Goal: Transaction & Acquisition: Obtain resource

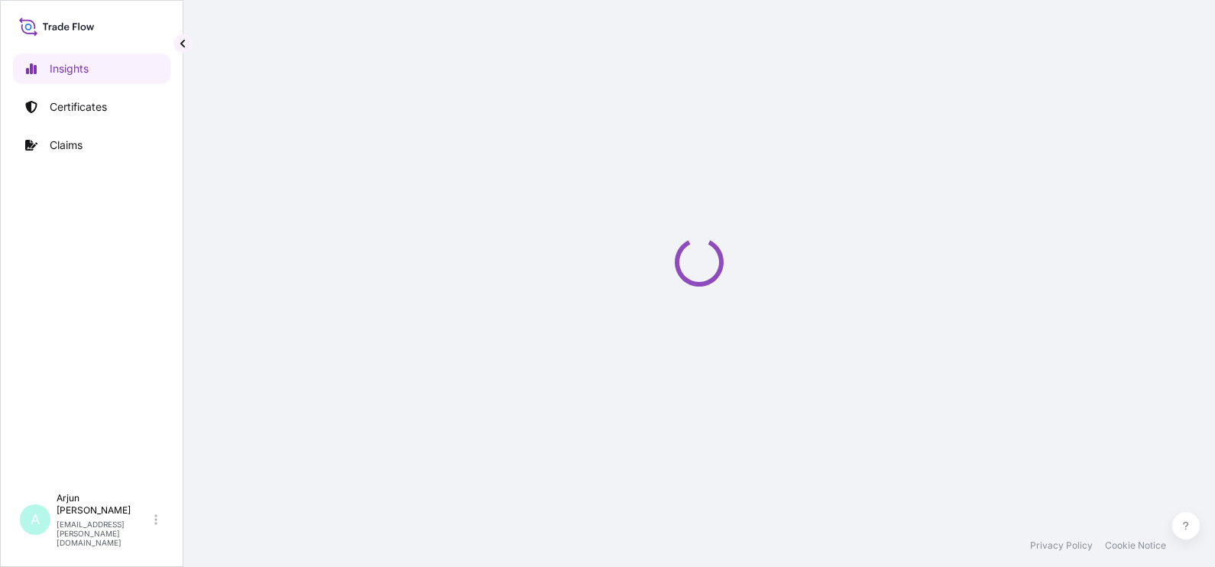
select select "2025"
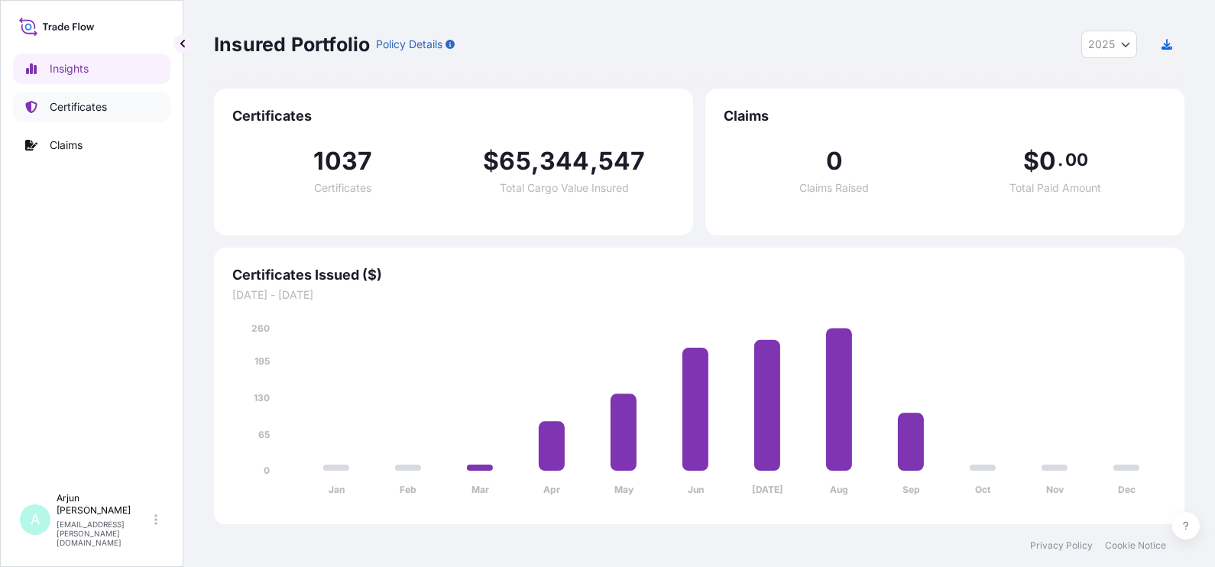
click at [99, 104] on p "Certificates" at bounding box center [78, 106] width 57 height 15
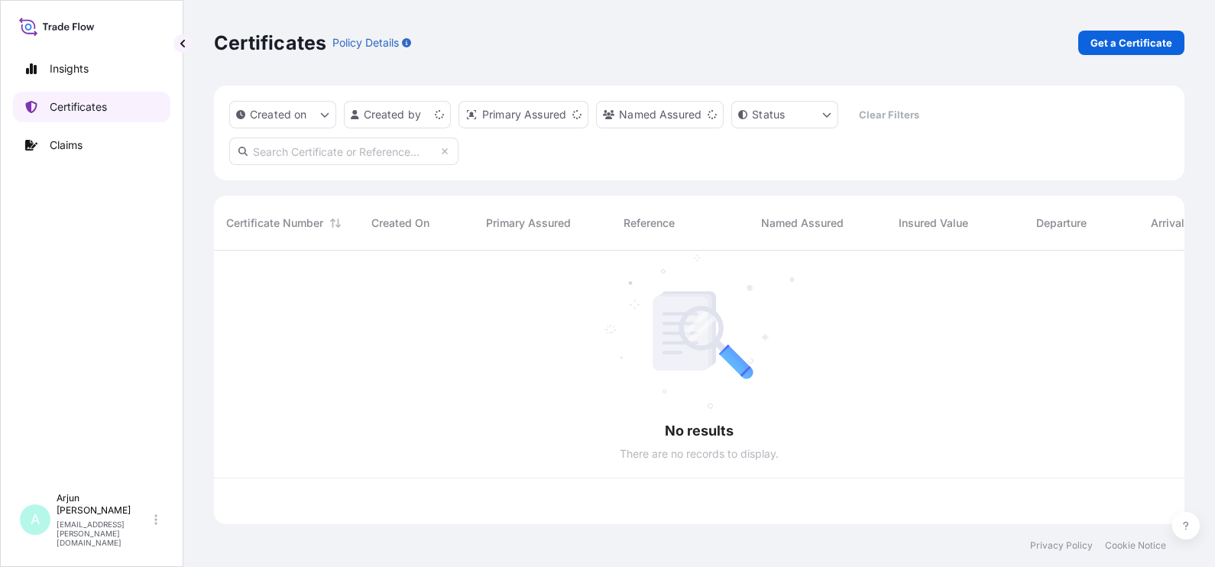
scroll to position [267, 955]
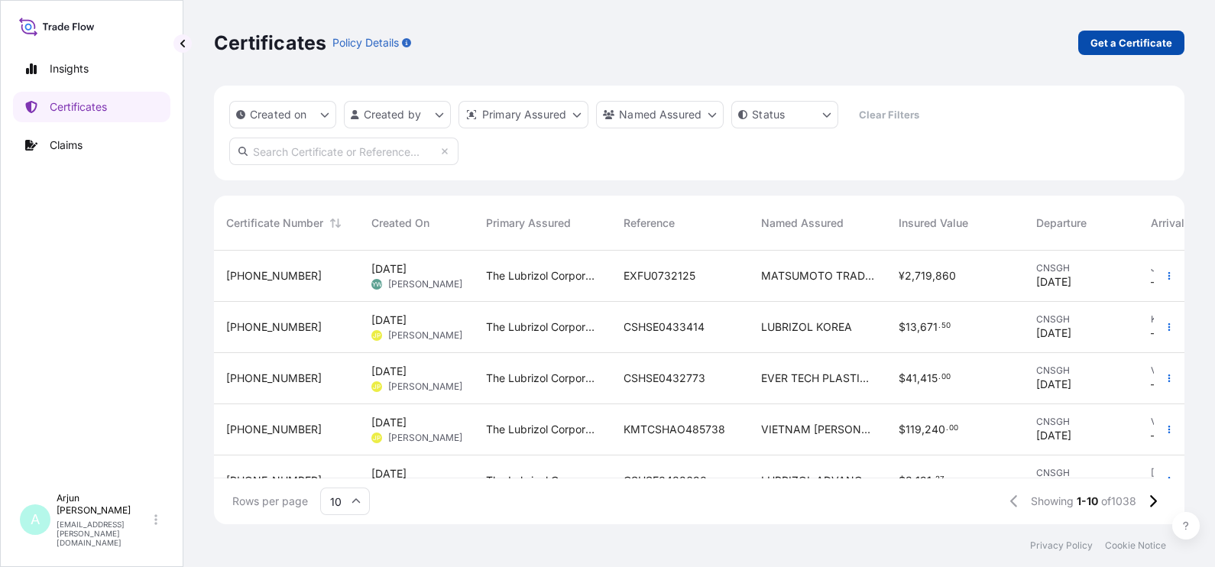
click at [1133, 50] on p "Get a Certificate" at bounding box center [1131, 42] width 82 height 15
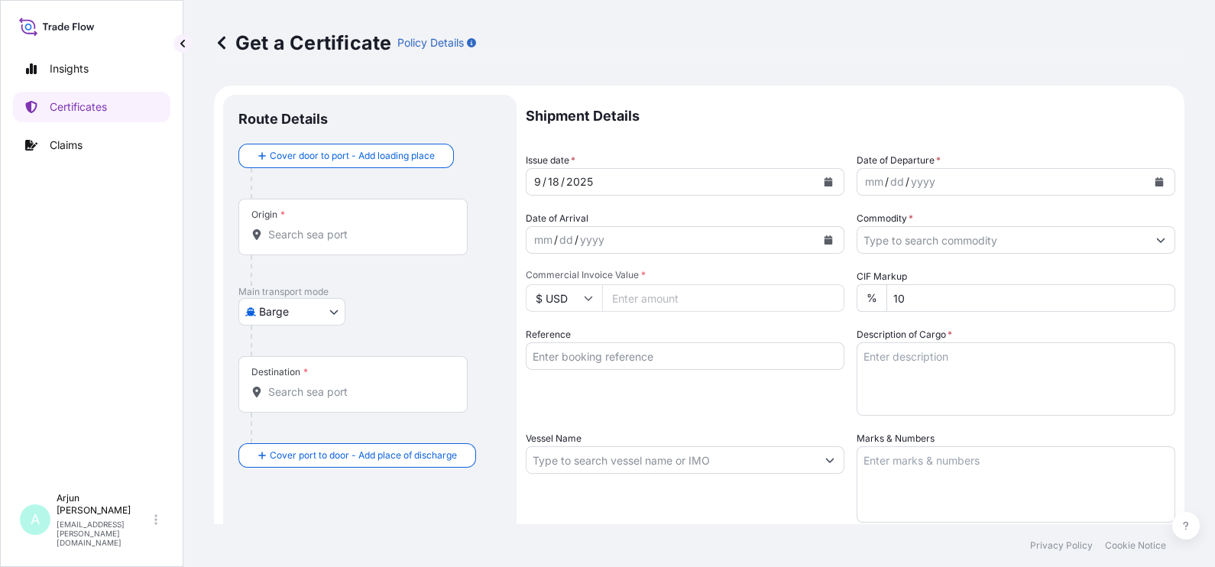
click at [337, 306] on body "Insights Certificates Claims A Arjun [PERSON_NAME] [EMAIL_ADDRESS][PERSON_NAME]…" at bounding box center [607, 283] width 1215 height 567
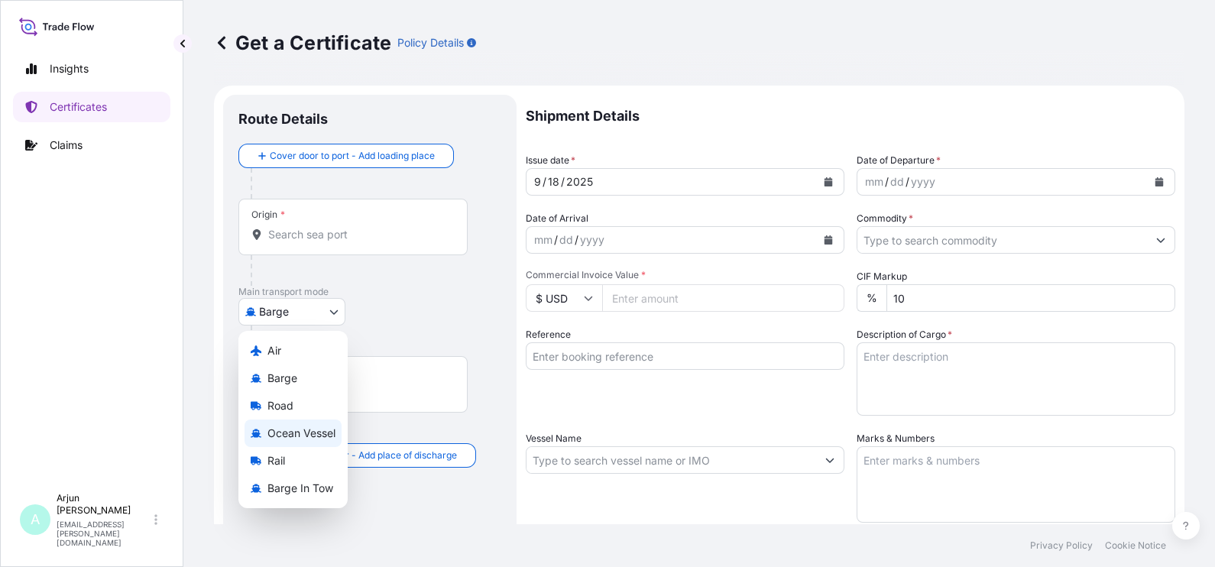
click at [303, 424] on div "Ocean Vessel" at bounding box center [292, 433] width 97 height 28
select select "Ocean Vessel"
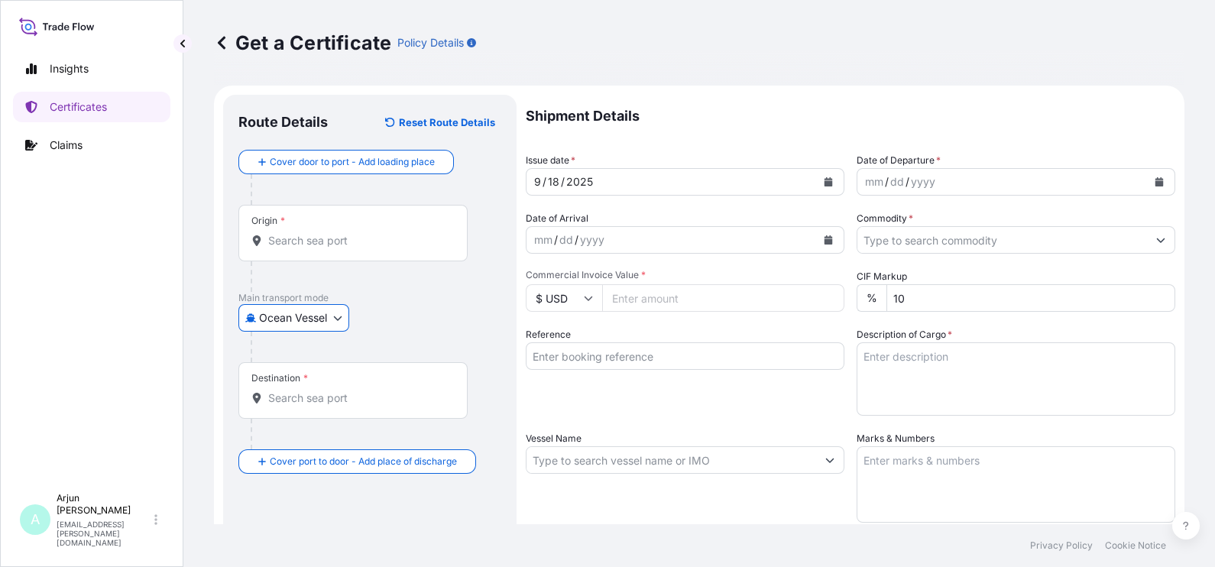
click at [296, 255] on div "Origin *" at bounding box center [352, 233] width 229 height 57
click at [296, 248] on input "Origin *" at bounding box center [358, 240] width 180 height 15
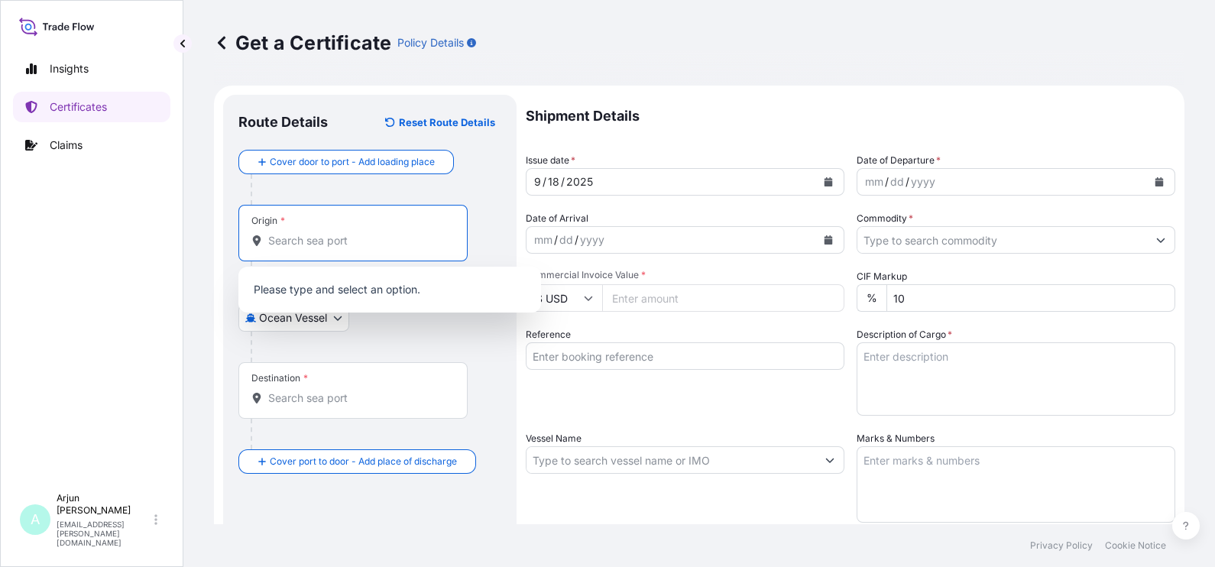
paste input "[GEOGRAPHIC_DATA]"
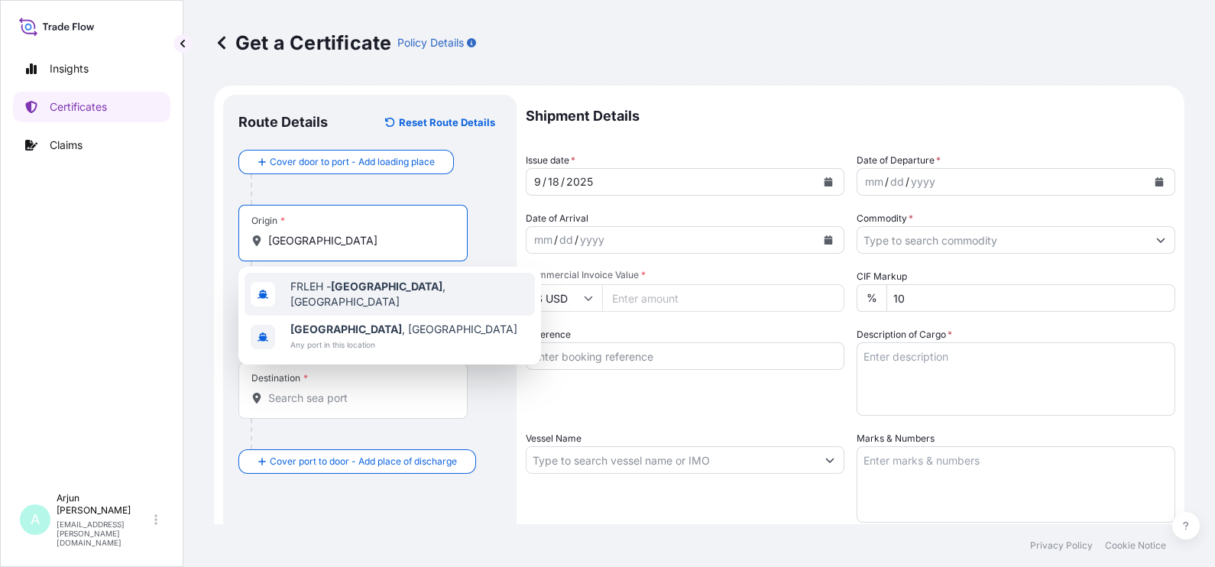
click at [321, 291] on span "FRLEH - [GEOGRAPHIC_DATA] , [GEOGRAPHIC_DATA]" at bounding box center [409, 294] width 238 height 31
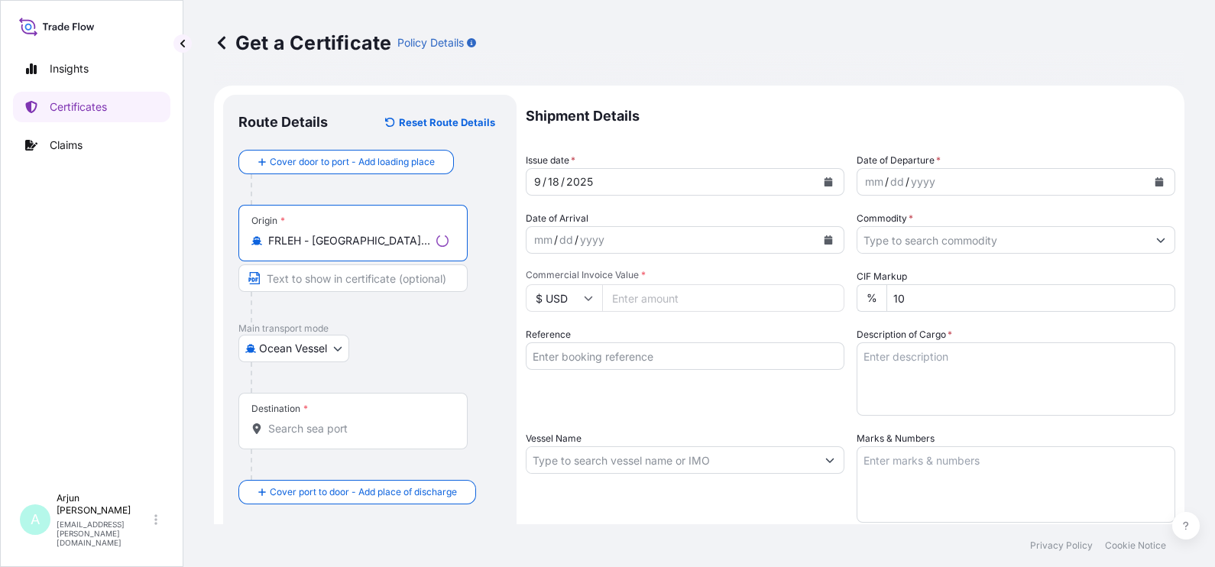
type input "FRLEH - [GEOGRAPHIC_DATA], [GEOGRAPHIC_DATA]"
click at [294, 435] on input "Destination *" at bounding box center [358, 428] width 180 height 15
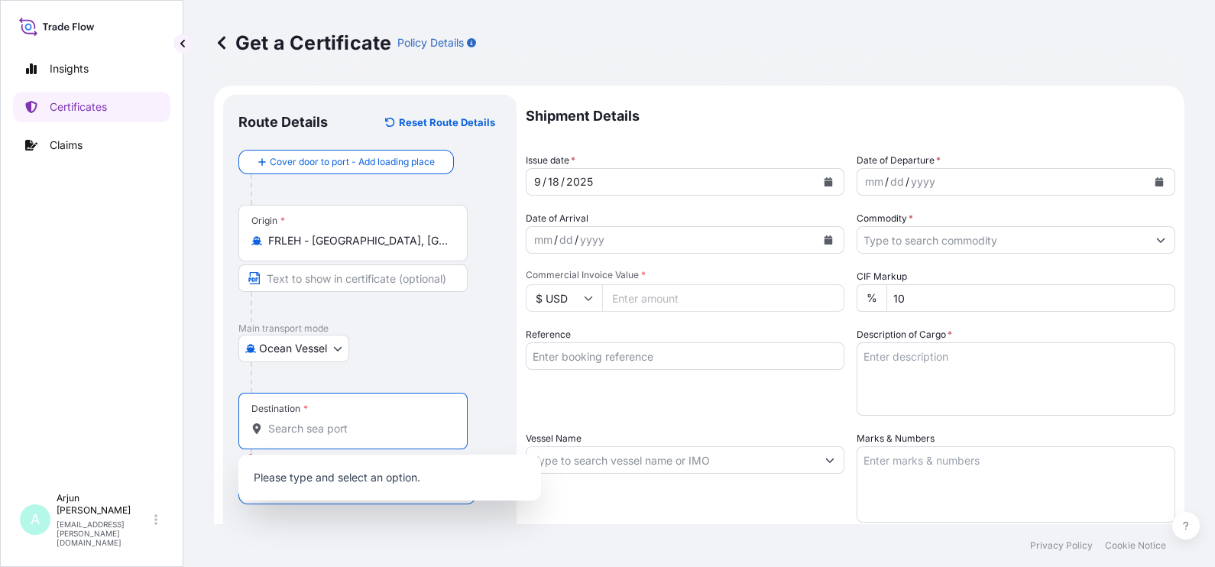
paste input "Jeddah, SAJED"
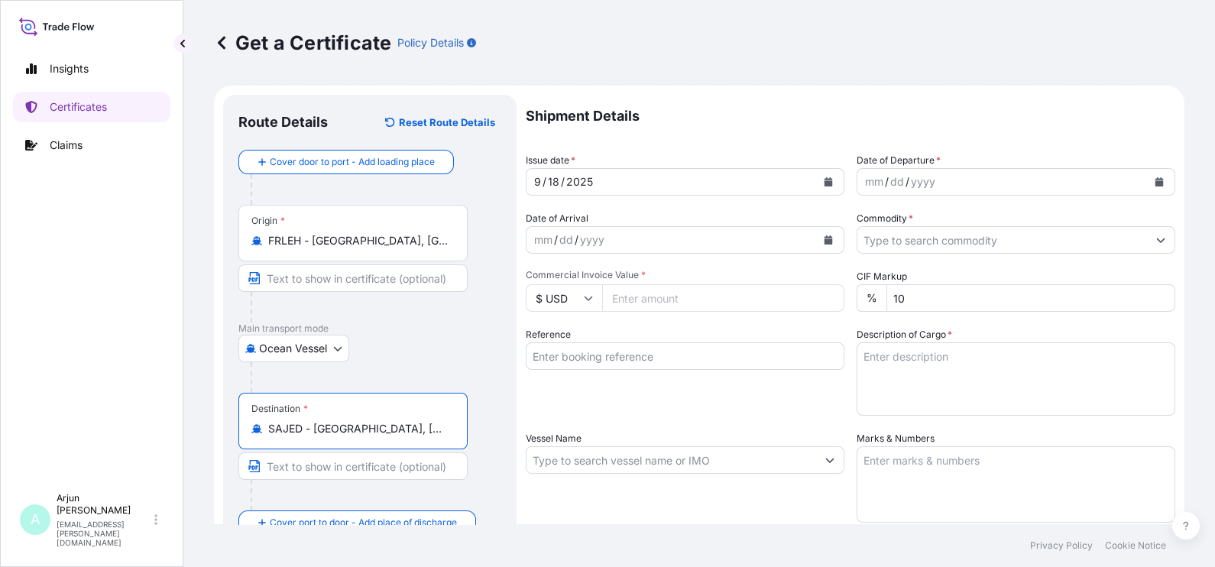
type input "SAJED - [GEOGRAPHIC_DATA], [GEOGRAPHIC_DATA]"
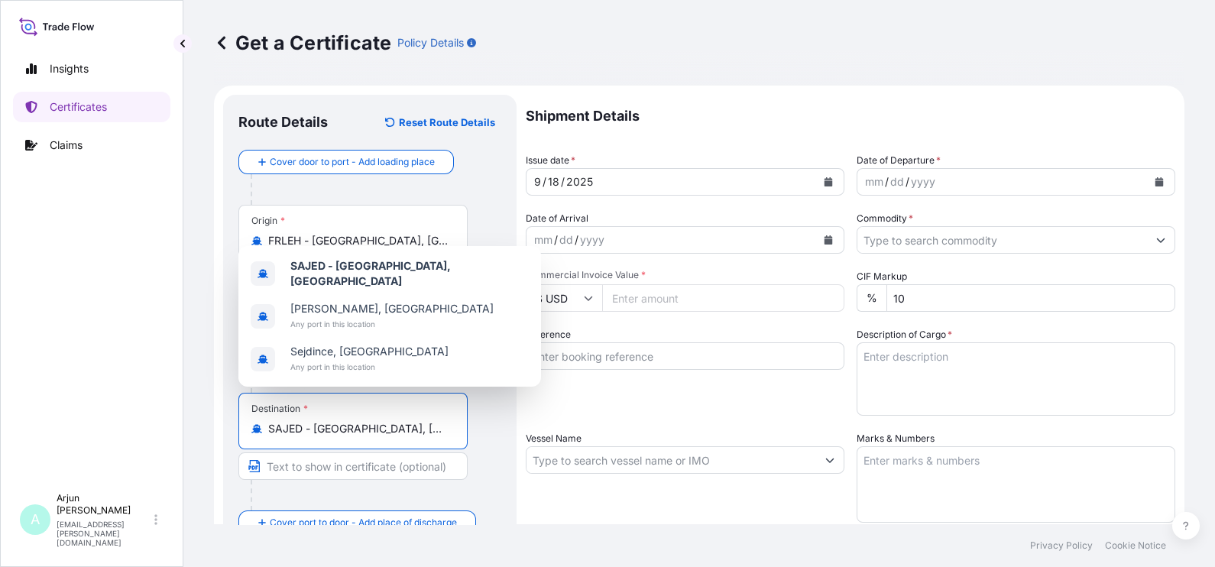
click at [700, 419] on div "Shipment Details Issue date * [DATE] Date of Departure * mm / dd / yyyy Date of…" at bounding box center [850, 459] width 649 height 728
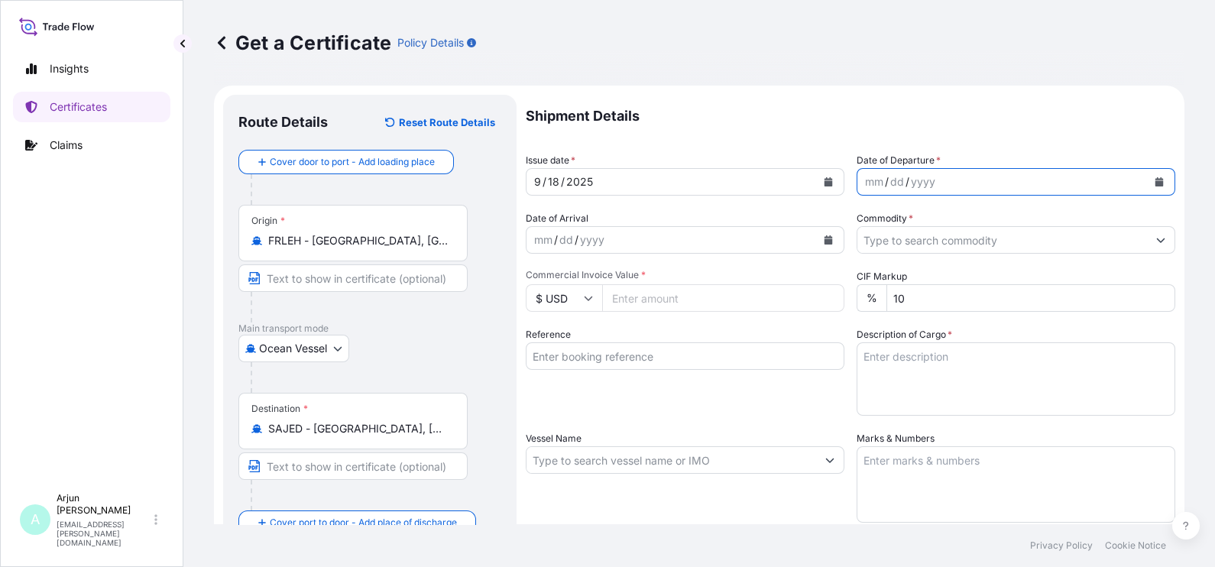
click at [1155, 185] on icon "Calendar" at bounding box center [1159, 181] width 8 height 9
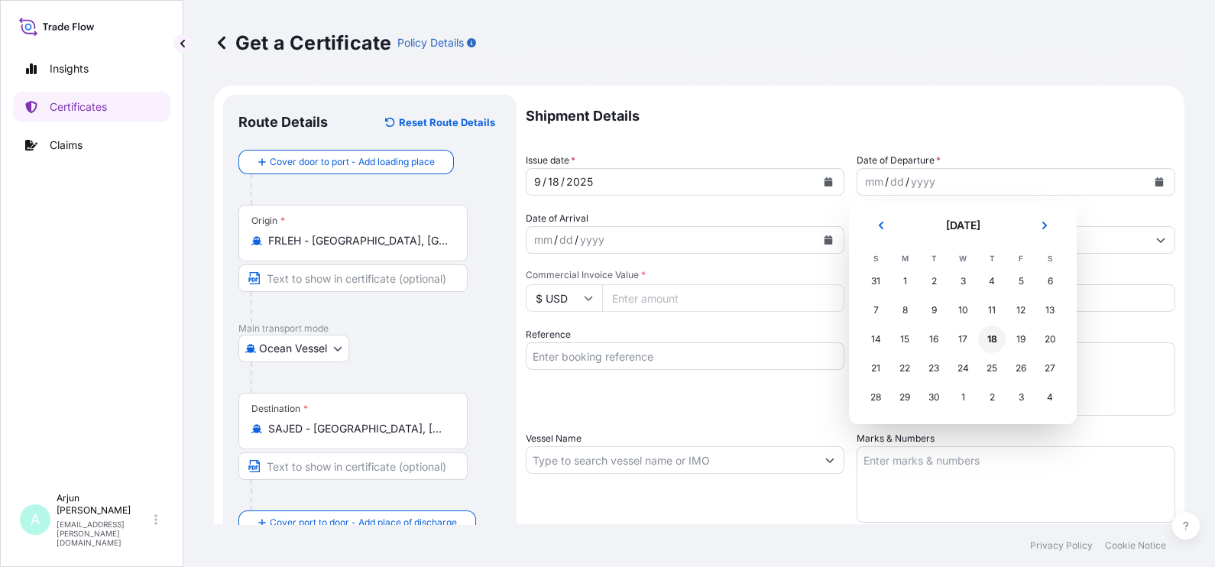
click at [987, 349] on div "18" at bounding box center [992, 339] width 28 height 28
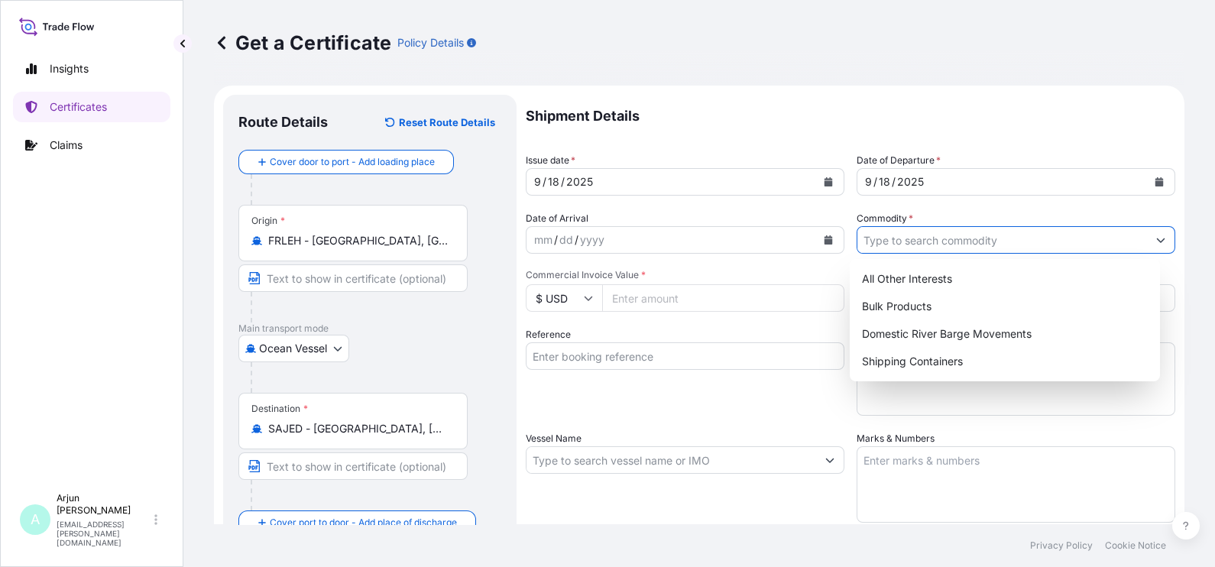
click at [933, 240] on input "Commodity *" at bounding box center [1002, 240] width 290 height 28
click at [638, 453] on input "Vessel Name" at bounding box center [671, 460] width 290 height 28
click at [960, 250] on input "Commodity *" at bounding box center [1002, 240] width 290 height 28
click at [913, 306] on div "Bulk Products" at bounding box center [1005, 307] width 298 height 28
type input "Bulk Products"
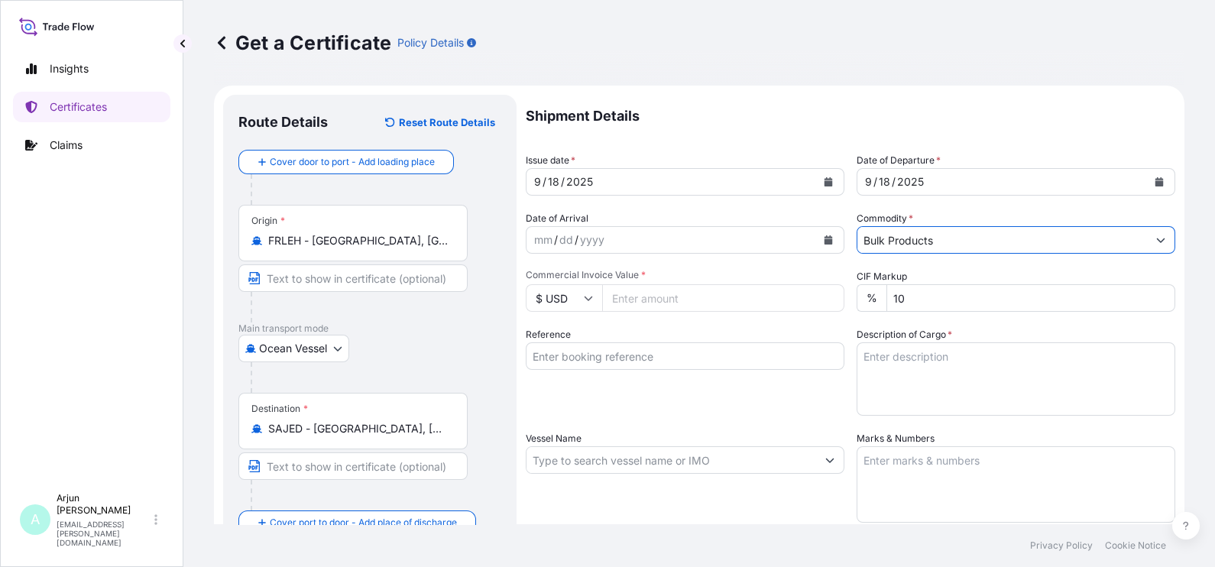
click at [630, 397] on div "Reference" at bounding box center [685, 371] width 319 height 89
click at [634, 365] on input "Reference" at bounding box center [685, 356] width 319 height 28
paste input "4503922114 / 86667351"
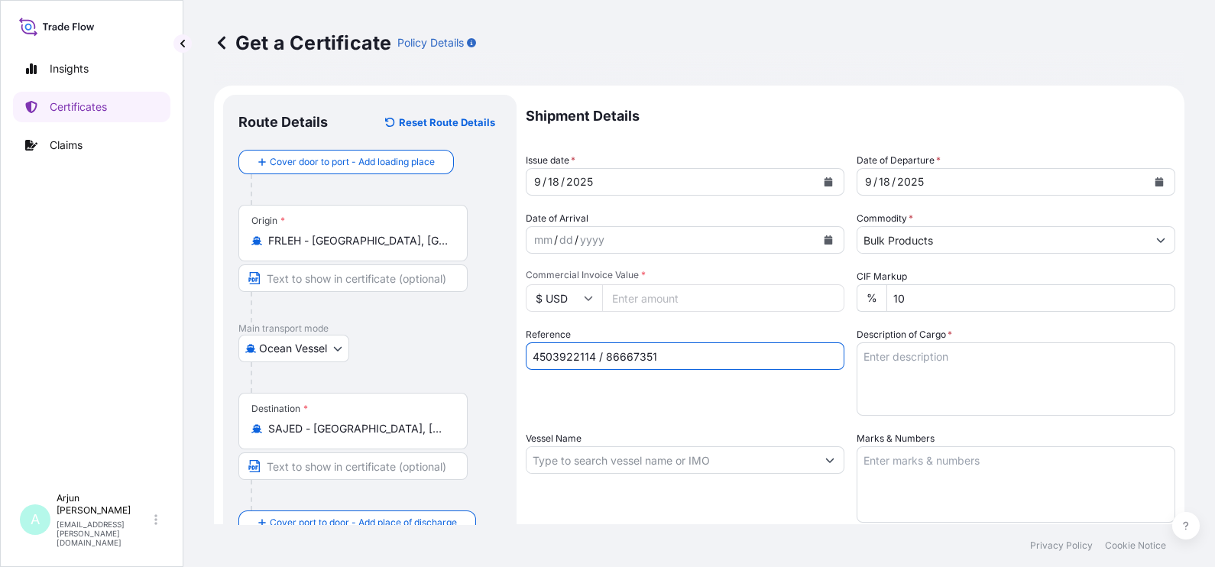
type input "4503922114 / 86667351"
click at [989, 379] on textarea "Description of Cargo *" at bounding box center [1015, 378] width 319 height 73
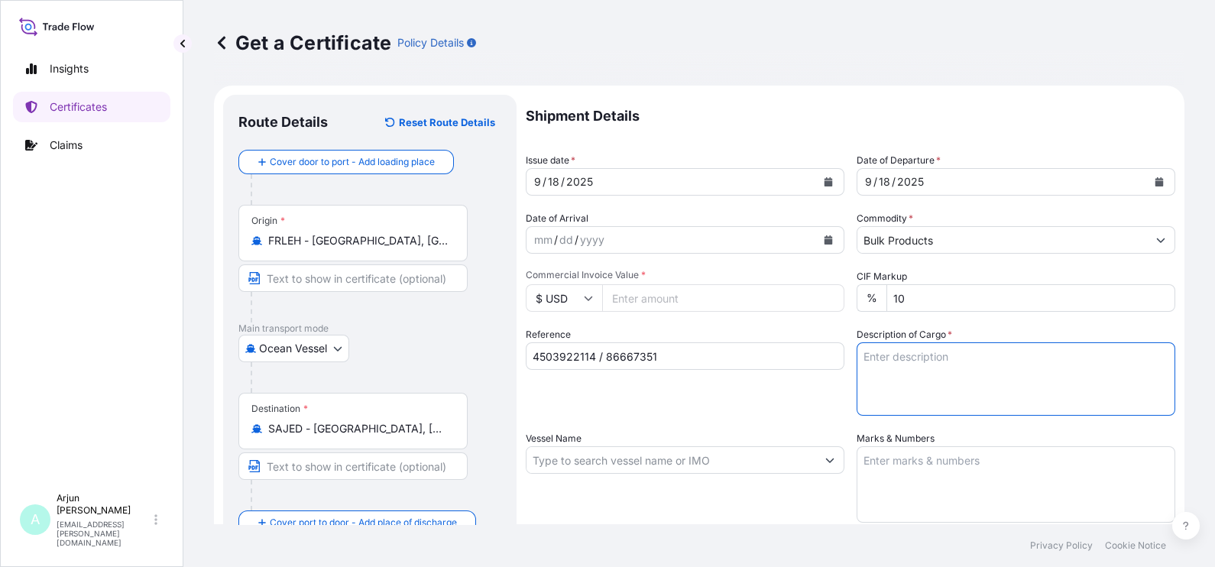
paste textarea "PRODUCT 104.40"
click at [936, 396] on textarea "PRODUCT 104.40 - Materail" at bounding box center [1015, 378] width 319 height 73
drag, startPoint x: 978, startPoint y: 335, endPoint x: 975, endPoint y: 355, distance: 20.9
type textarea "PRODUCT 104.40 - Material"
click at [665, 301] on input "Commercial Invoice Value *" at bounding box center [723, 298] width 242 height 28
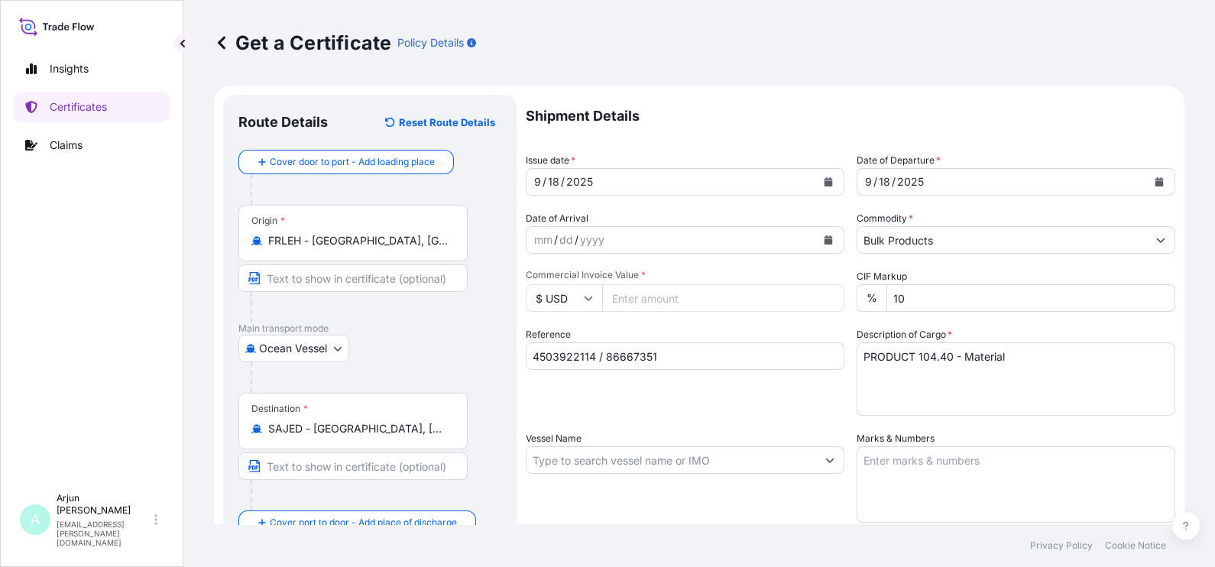
paste input "67215.94"
type input "67215.94"
click at [593, 397] on div "Reference 4503922114 / 86667351" at bounding box center [685, 371] width 319 height 89
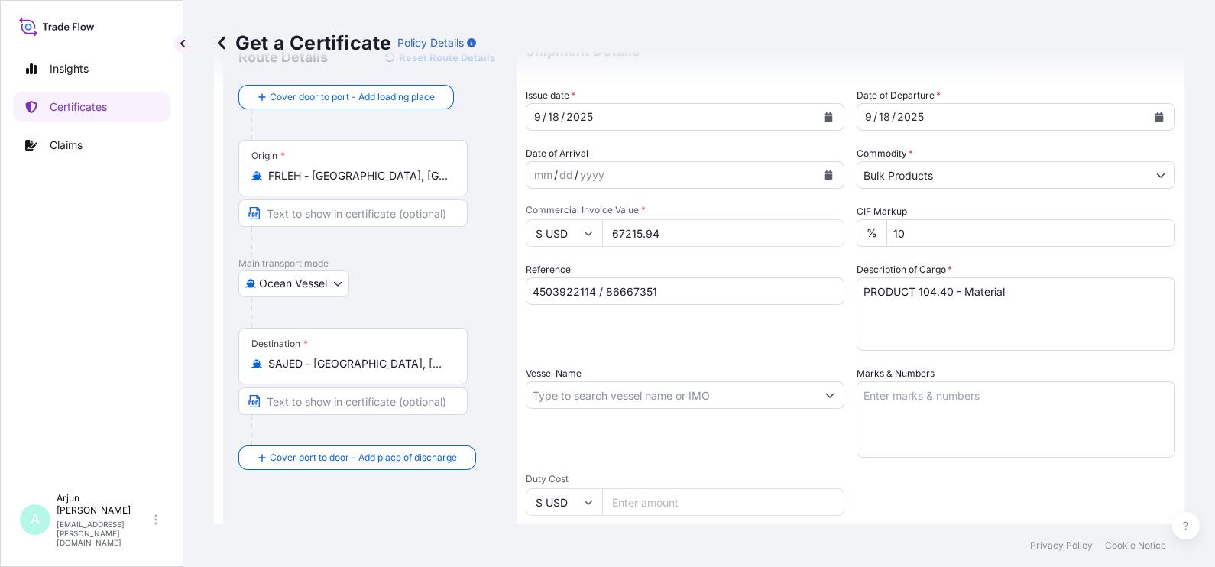
scroll to position [95, 0]
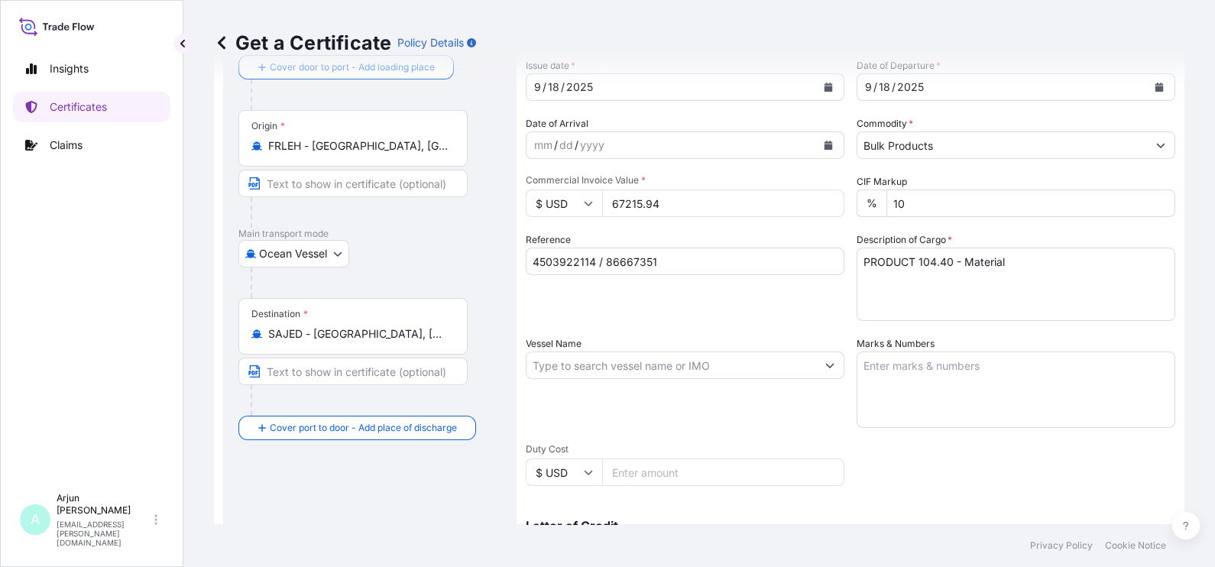
click at [594, 362] on input "Vessel Name" at bounding box center [671, 365] width 290 height 28
paste input "HAMMONIA"
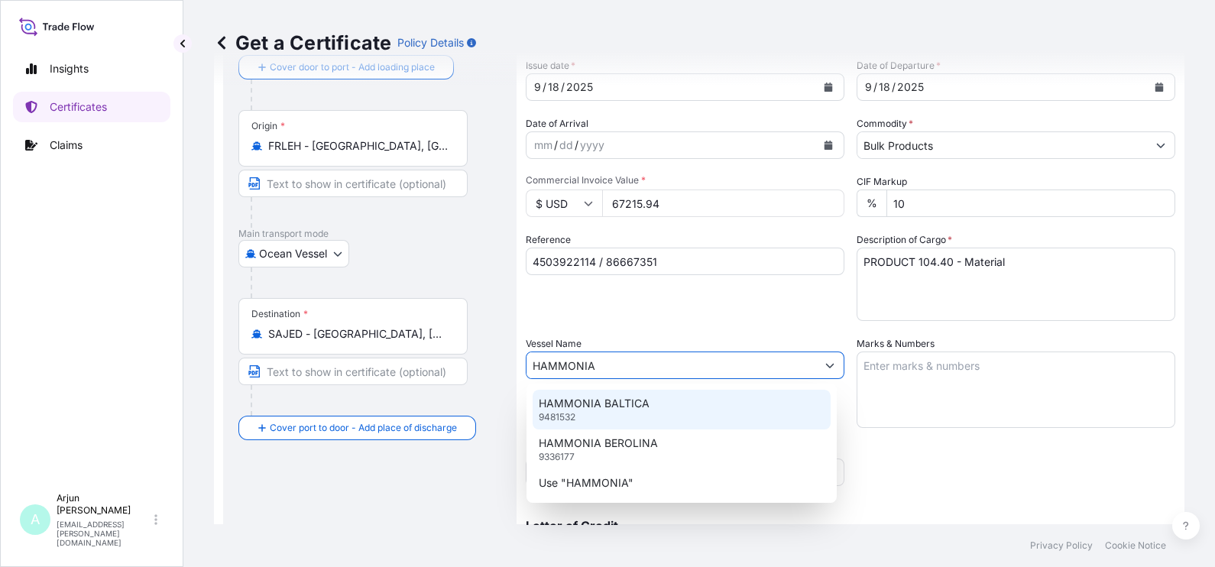
click at [610, 409] on p "HAMMONIA BALTICA" at bounding box center [594, 403] width 111 height 15
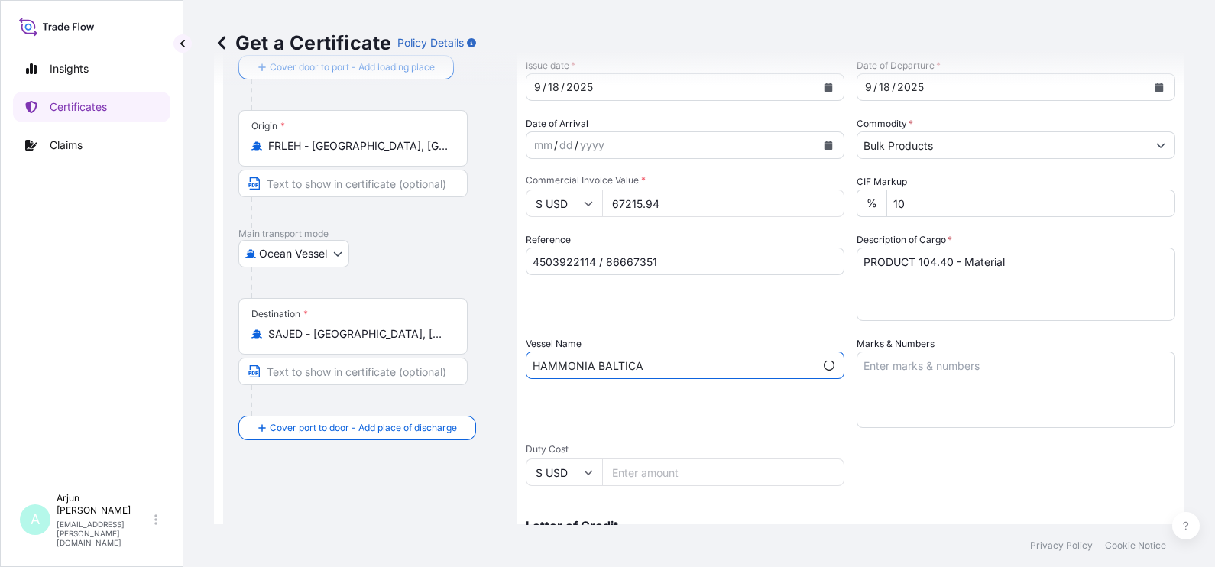
type input "HAMMONIA BALTICA"
click at [885, 401] on textarea "Marks & Numbers" at bounding box center [1015, 389] width 319 height 76
paste textarea "72 Drums - 5372A\260 Product - LLUBRIZOL® 5372A, STD BLACK & YELLOW TEMU1321206…"
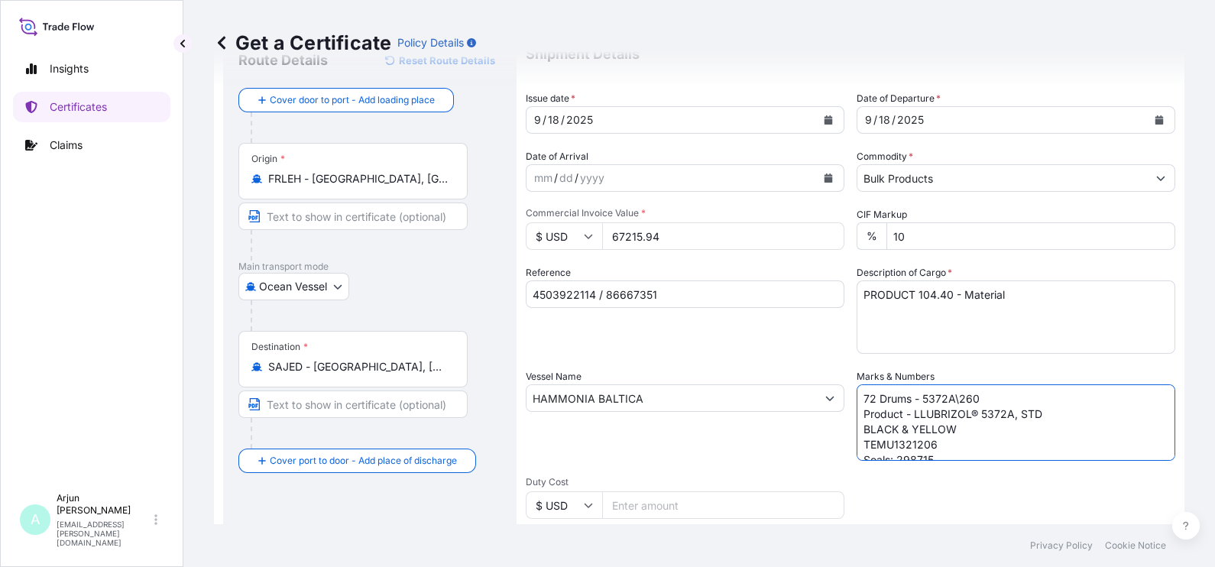
scroll to position [65, 0]
drag, startPoint x: 973, startPoint y: 390, endPoint x: 833, endPoint y: 380, distance: 140.1
click at [833, 380] on div "Shipment Details Issue date * [DATE] Date of Departure * [DATE] Date of Arrival…" at bounding box center [850, 394] width 649 height 728
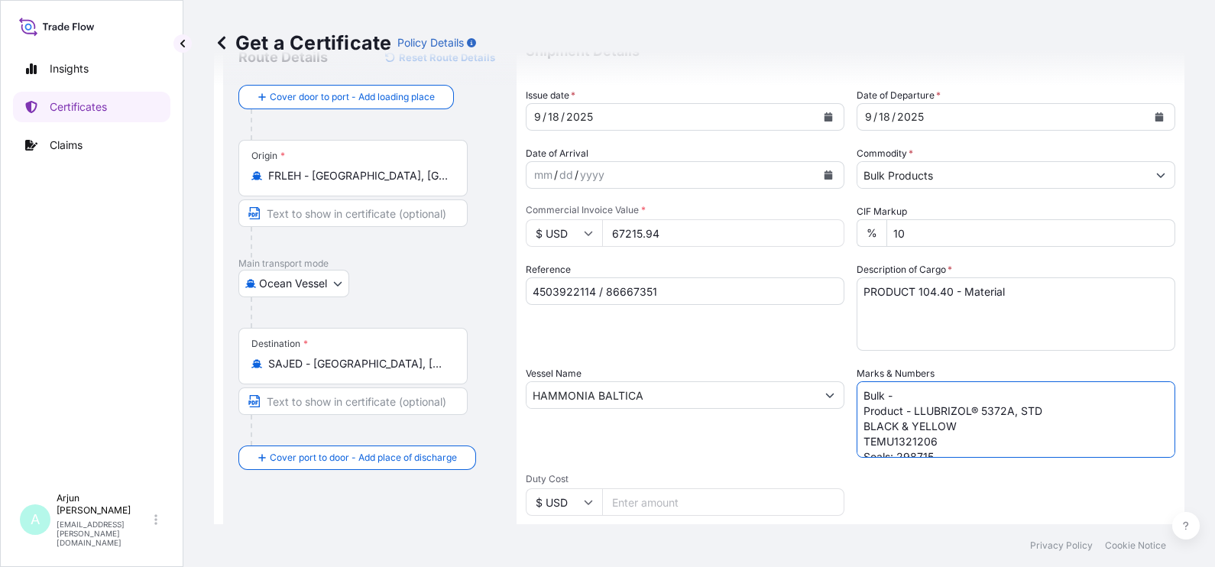
paste textarea "PRODUCT 104.40"
click at [940, 420] on textarea "Bulk -PRODUCT 104.40 Product - LLUBRIZOL® 5372A, STD BLACK & YELLOW TEMU1321206…" at bounding box center [1015, 419] width 319 height 76
drag, startPoint x: 902, startPoint y: 406, endPoint x: 970, endPoint y: 429, distance: 72.0
click at [970, 429] on textarea "Bulk -PRODUCT 104.40 Product - LLUBRIZOL® 5372A, STD BLACK & YELLOW TEMU1321206…" at bounding box center [1015, 419] width 319 height 76
paste textarea "PRODUCT 104.40"
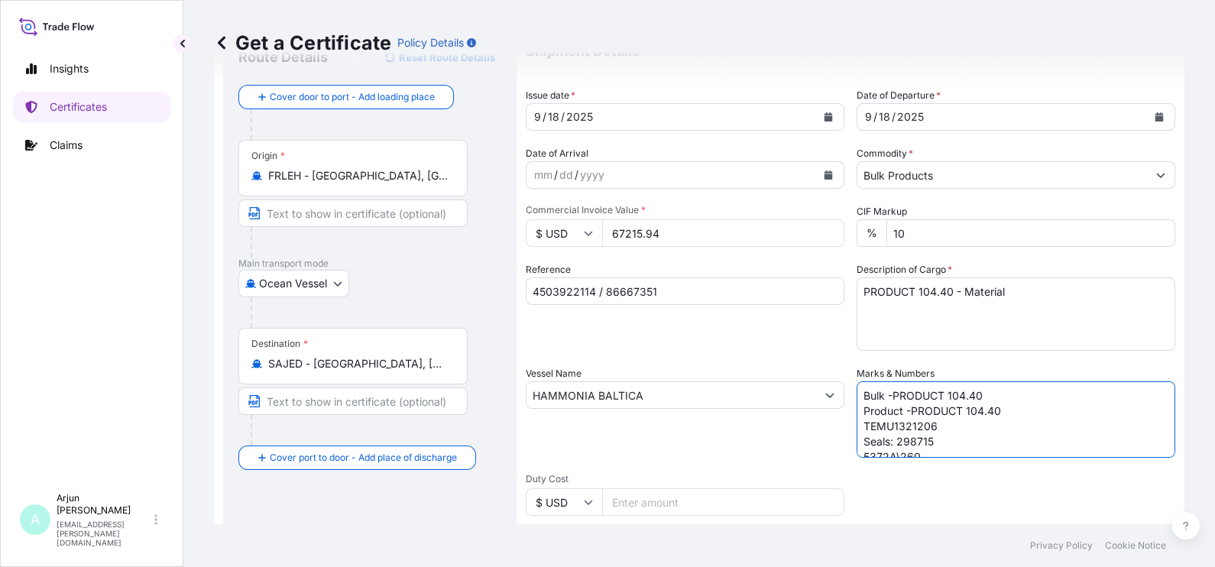
click at [919, 426] on textarea "Bulk -PRODUCT 104.40 Product -PRODUCT 104.40 TEMU1321206 Seals: 298715 5372A\26…" at bounding box center [1015, 419] width 319 height 76
click at [921, 432] on textarea "Bulk -PRODUCT 104.40 Product -PRODUCT 104.40 TEMU1321206 Seals: 298715 5372A\26…" at bounding box center [1015, 419] width 319 height 76
paste textarea "UTCU 498285-3"
click at [860, 422] on textarea "Bulk -PRODUCT 104.40 Product -PRODUCT 104.40 UTCU 498285-3 Seals: 298715 5372A\…" at bounding box center [1015, 419] width 319 height 76
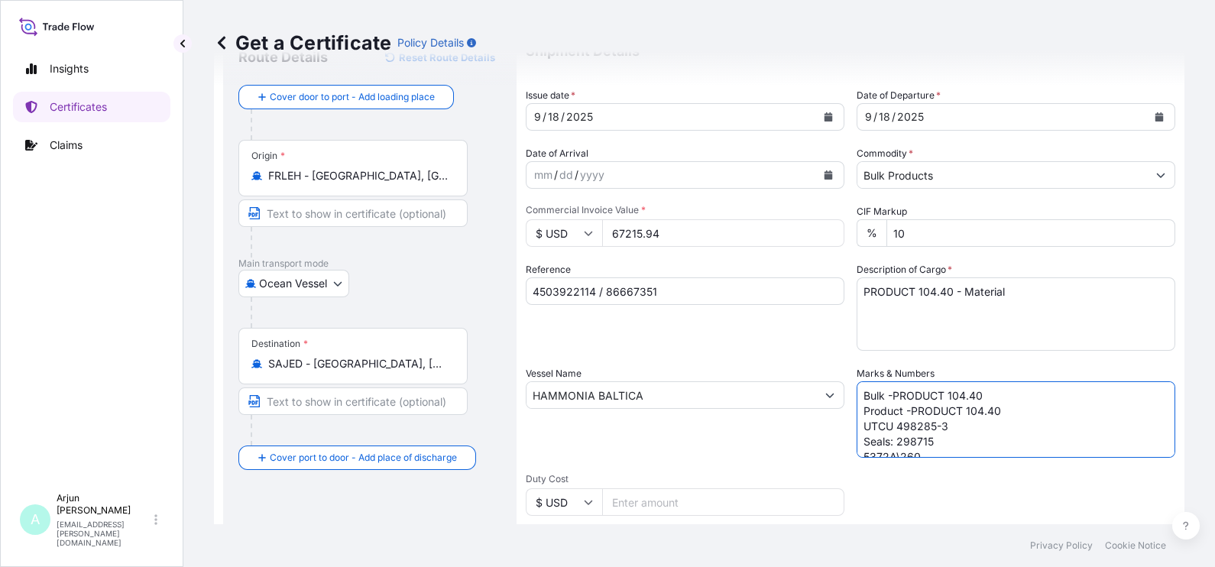
click at [938, 443] on textarea "Bulk -PRODUCT 104.40 Product -PRODUCT 104.40 UTCU 498285-3 Seals: 298715 5372A\…" at bounding box center [1015, 419] width 319 height 76
click at [911, 439] on textarea "Bulk -PRODUCT 104.40 Product -PRODUCT 104.40 UTCU 498285-3 Seals: 298715 5372A\…" at bounding box center [1015, 419] width 319 height 76
paste textarea "0114021"
paste textarea "0114022"
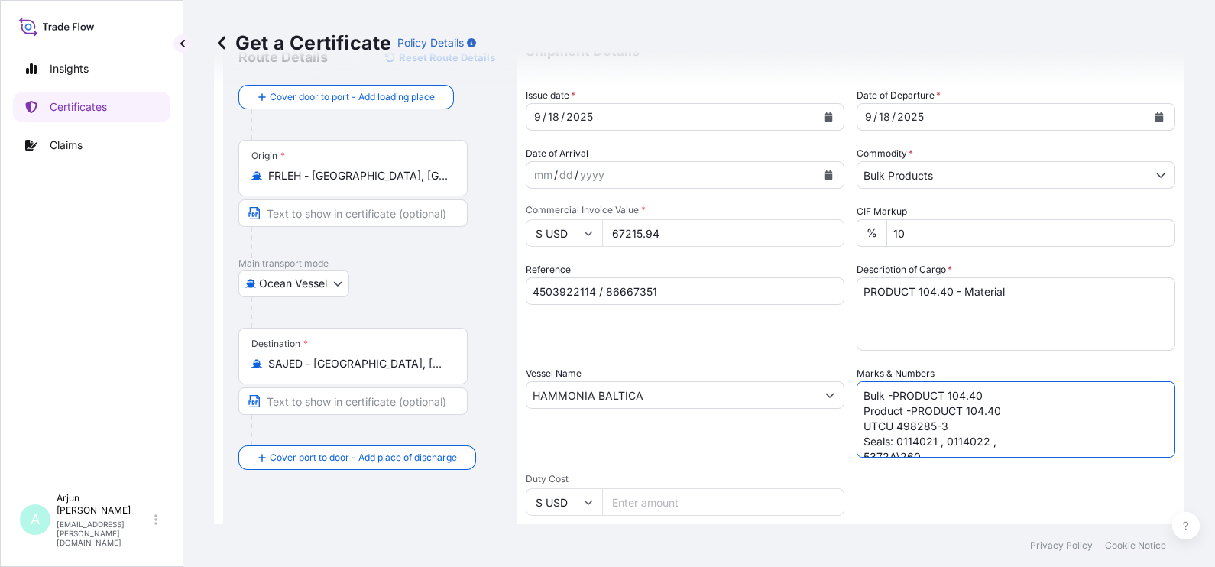
paste textarea "0114026"
drag, startPoint x: 934, startPoint y: 428, endPoint x: 848, endPoint y: 428, distance: 86.3
click at [848, 428] on div "Shipment Details Issue date * [DATE] Date of Departure * [DATE] Date of Arrival…" at bounding box center [850, 394] width 649 height 728
paste textarea "104.40\"
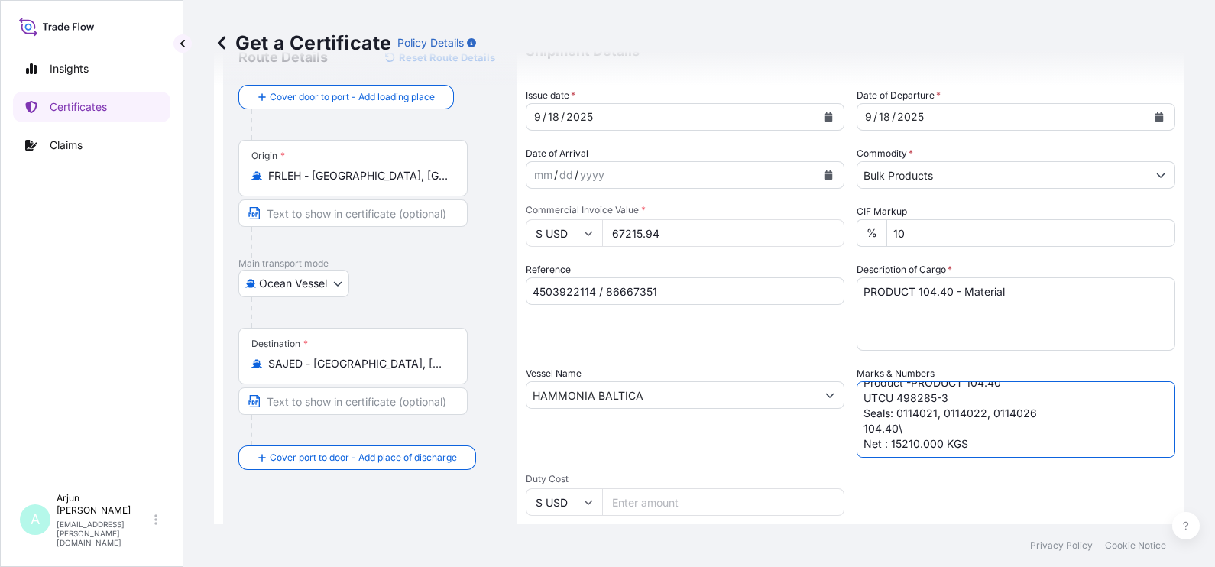
click at [907, 442] on textarea "Bulk -PRODUCT 104.40 Product -PRODUCT 104.40 UTCU 498285-3 Seals: 0114021, 0114…" at bounding box center [1015, 419] width 319 height 76
drag, startPoint x: 908, startPoint y: 442, endPoint x: 949, endPoint y: 474, distance: 51.8
click at [907, 442] on textarea "Bulk -PRODUCT 104.40 Product -PRODUCT 104.40 UTCU 498285-3 Seals: 0114021, 0114…" at bounding box center [1015, 419] width 319 height 76
paste textarea "2208"
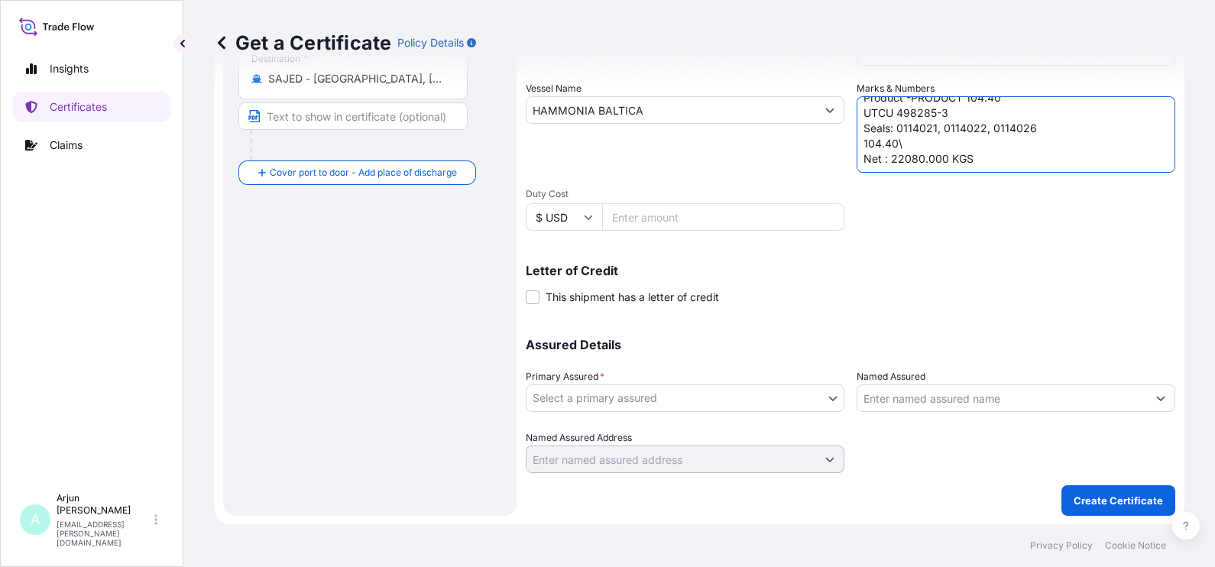
scroll to position [159, 0]
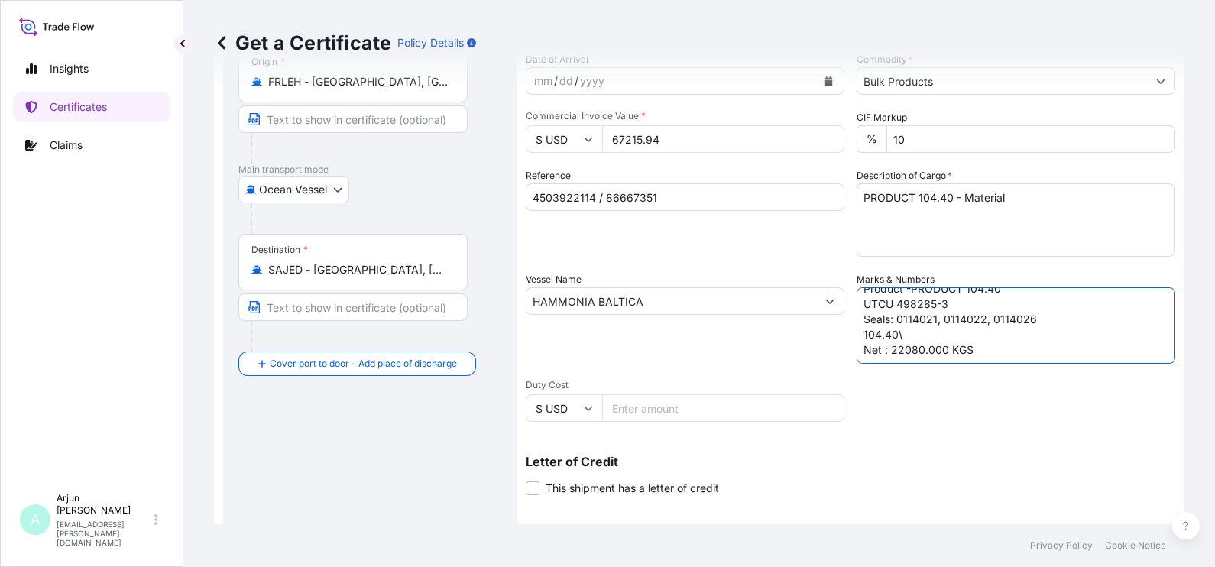
drag, startPoint x: 872, startPoint y: 340, endPoint x: 865, endPoint y: 348, distance: 11.4
drag, startPoint x: 865, startPoint y: 348, endPoint x: 882, endPoint y: 363, distance: 22.7
click at [882, 363] on div "Shipment Details Issue date * [DATE] Date of Departure * [DATE] Date of Arrival…" at bounding box center [850, 300] width 649 height 728
type textarea "Bulk -PRODUCT 104.40 Product -PRODUCT 104.40 UTCU 498285-3 Seals: 0114021, 0114…"
click at [888, 410] on div "Shipment Details Issue date * [DATE] Date of Departure * [DATE] Date of Arrival…" at bounding box center [850, 300] width 649 height 728
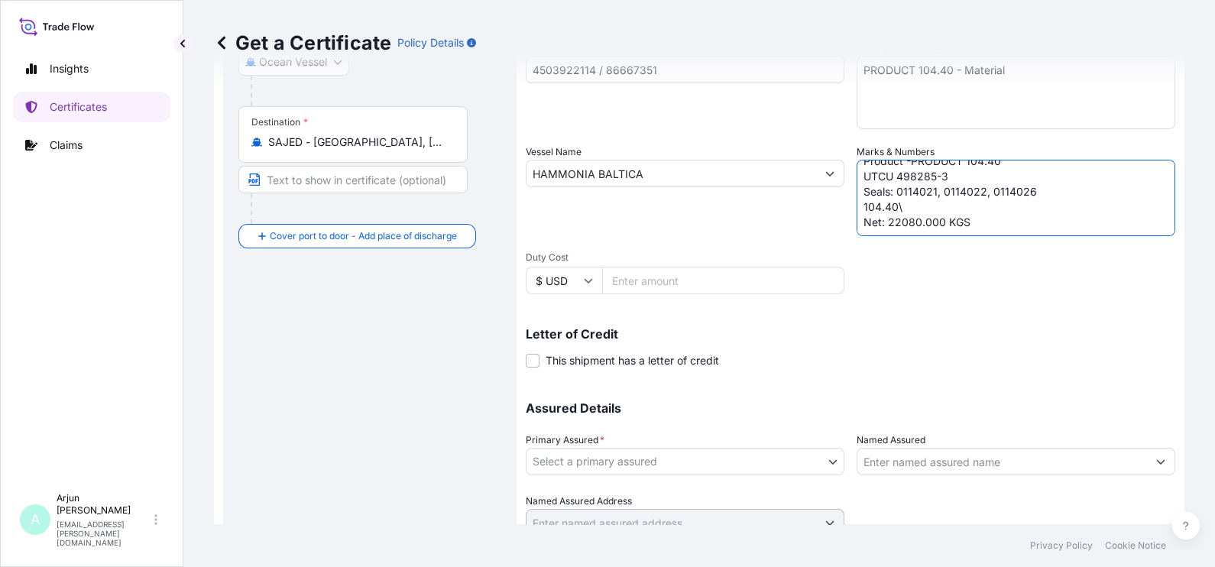
scroll to position [350, 0]
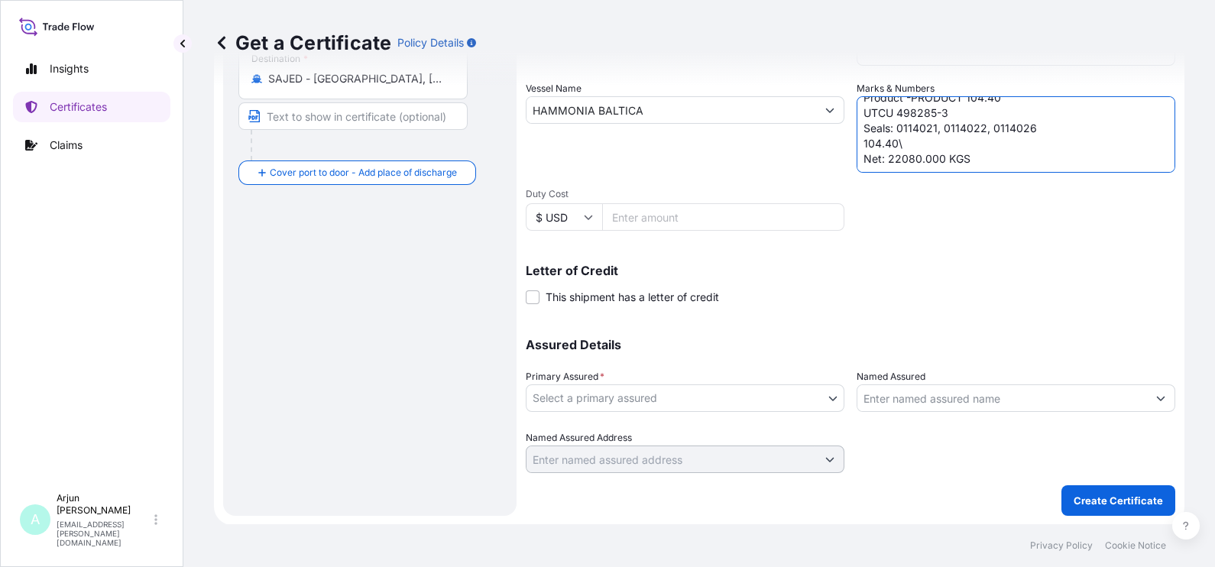
click at [704, 382] on div "Primary Assured * Select a primary assured" at bounding box center [685, 390] width 319 height 43
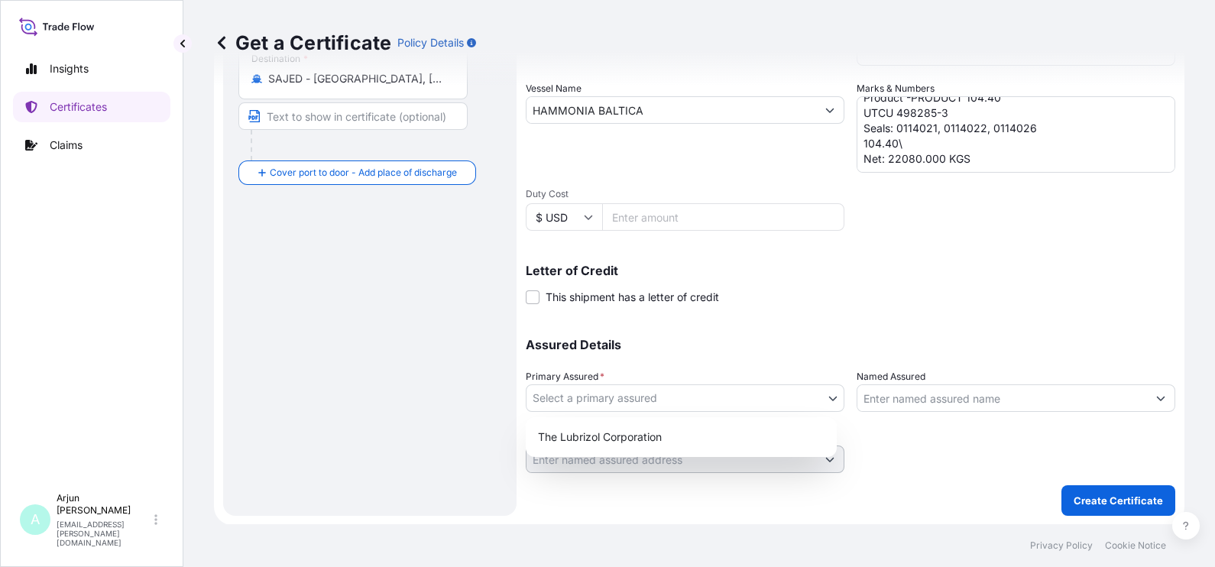
click at [692, 393] on body "Insights Certificates Claims A Arjun [PERSON_NAME] [EMAIL_ADDRESS][PERSON_NAME]…" at bounding box center [607, 283] width 1215 height 567
click at [626, 429] on div "The Lubrizol Corporation" at bounding box center [681, 437] width 299 height 28
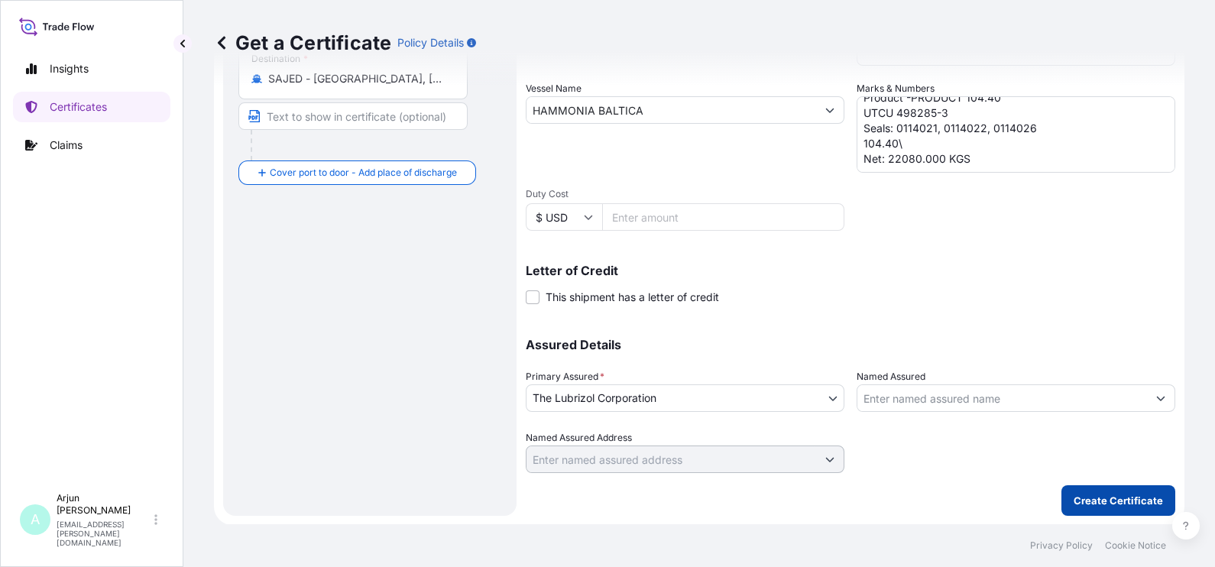
click at [1115, 507] on p "Create Certificate" at bounding box center [1117, 500] width 89 height 15
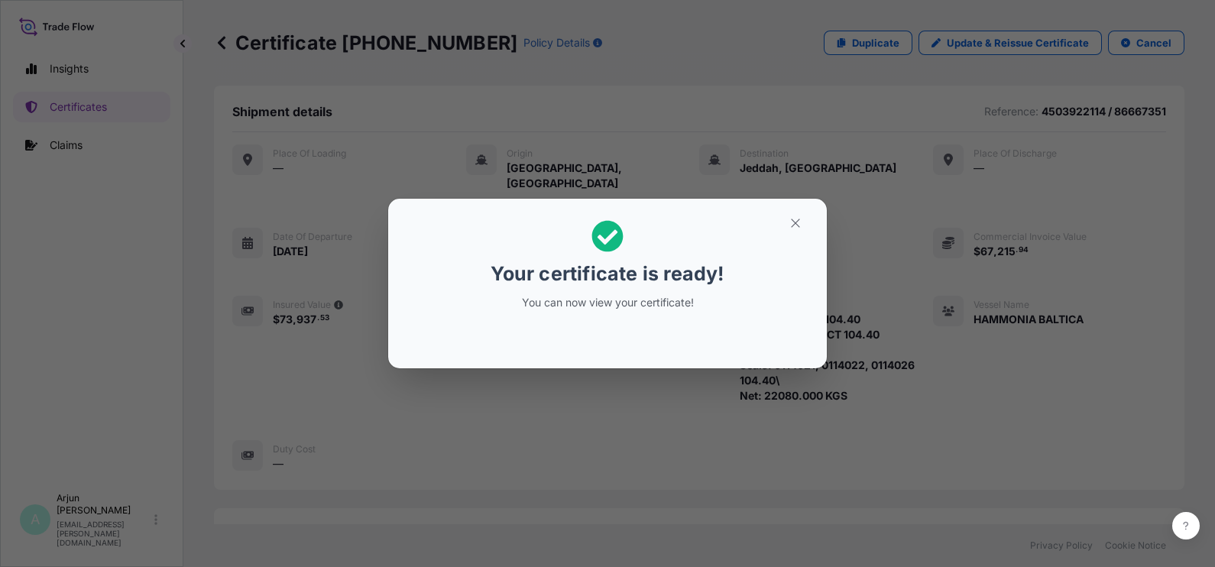
click at [845, 445] on div "Your certificate is ready! You can now view your certificate!" at bounding box center [607, 284] width 1215 height 568
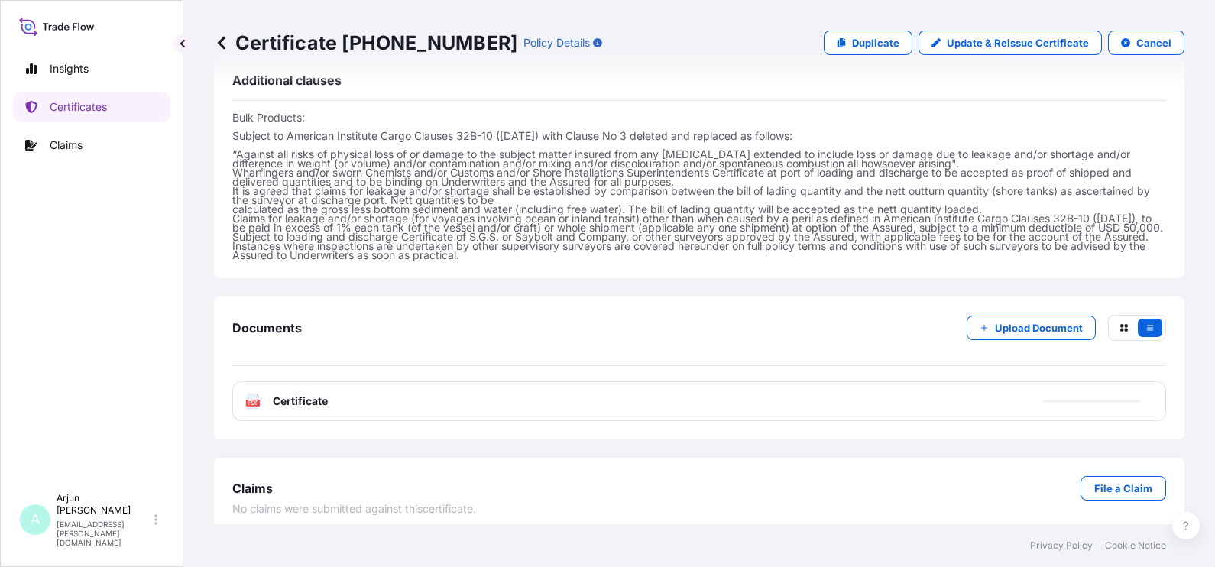
scroll to position [583, 0]
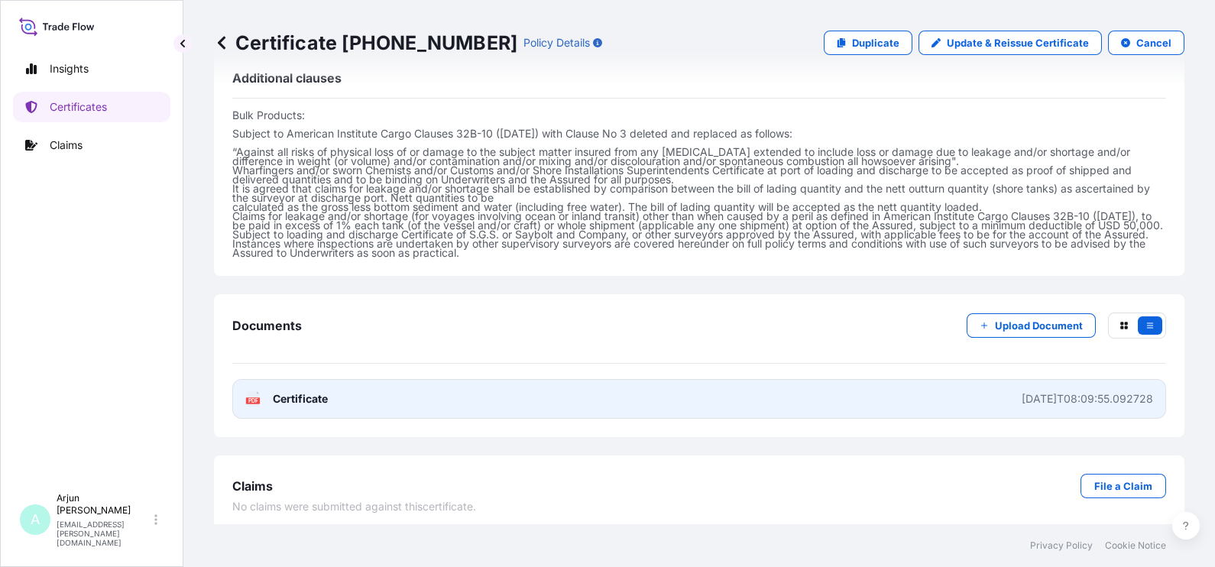
click at [751, 379] on link "PDF Certificate [DATE]T08:09:55.092728" at bounding box center [699, 399] width 934 height 40
